Goal: Book appointment/travel/reservation

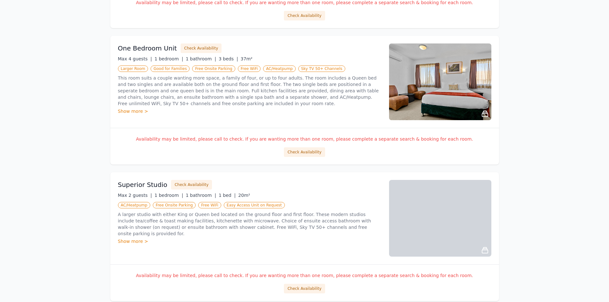
scroll to position [128, 0]
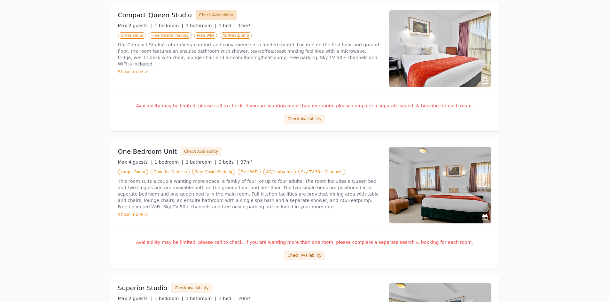
click at [205, 14] on button "Check Availability" at bounding box center [216, 15] width 41 height 10
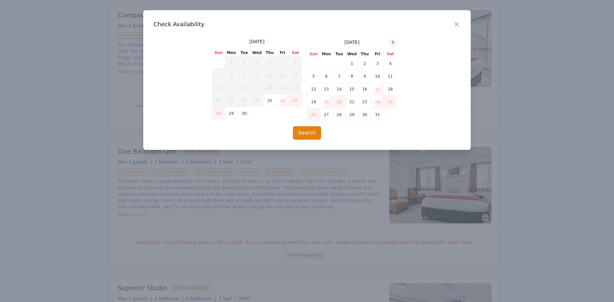
click at [393, 42] on icon at bounding box center [393, 42] width 2 height 3
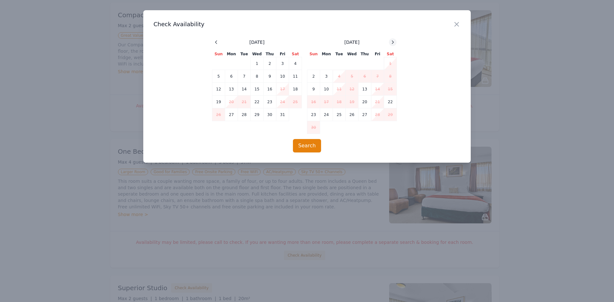
click at [393, 42] on icon at bounding box center [393, 42] width 2 height 3
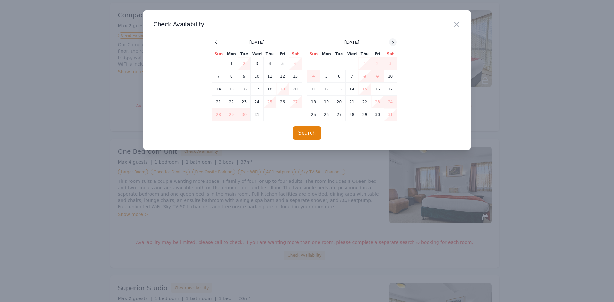
click at [393, 42] on icon at bounding box center [393, 42] width 2 height 3
click at [455, 23] on icon "button" at bounding box center [457, 24] width 4 height 4
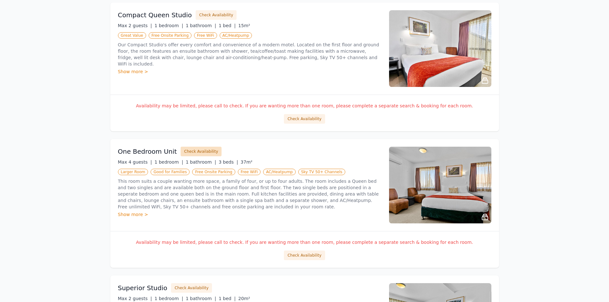
click at [200, 147] on button "Check Availability" at bounding box center [201, 152] width 41 height 10
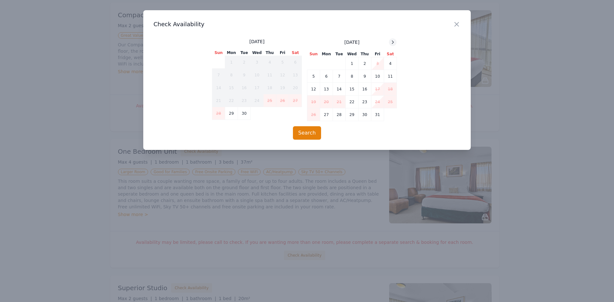
click at [393, 43] on icon at bounding box center [392, 42] width 5 height 5
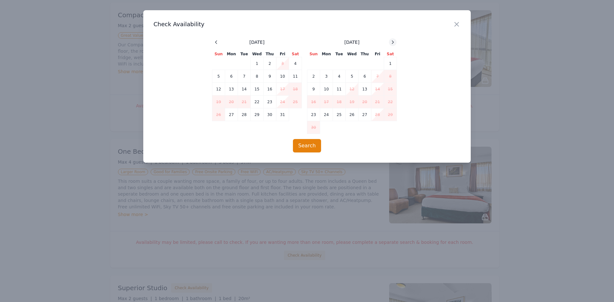
click at [393, 43] on icon at bounding box center [392, 42] width 5 height 5
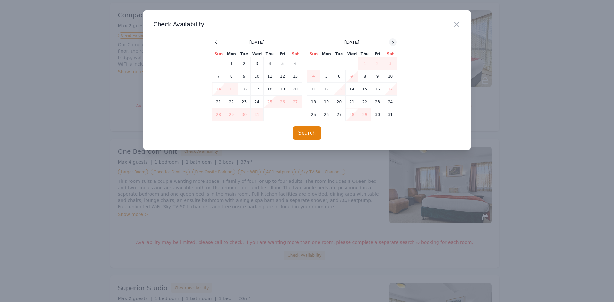
click at [393, 43] on icon at bounding box center [392, 42] width 5 height 5
drag, startPoint x: 455, startPoint y: 21, endPoint x: 454, endPoint y: 25, distance: 3.6
click at [455, 21] on icon "button" at bounding box center [457, 24] width 8 height 8
